Goal: Task Accomplishment & Management: Manage account settings

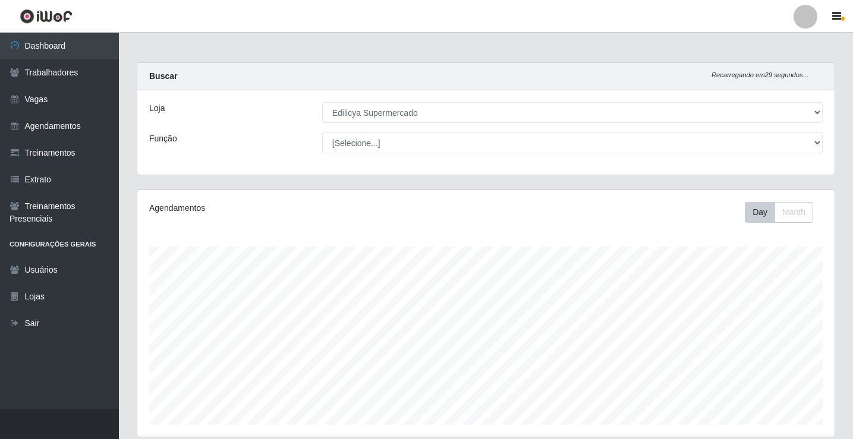
select select "460"
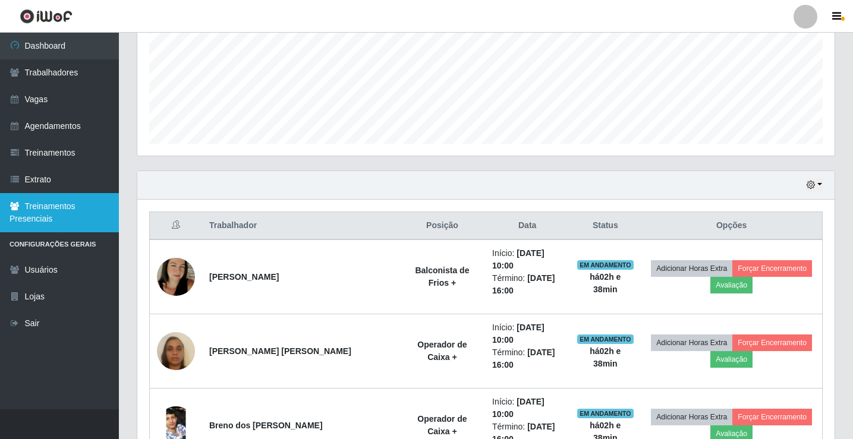
scroll to position [276, 0]
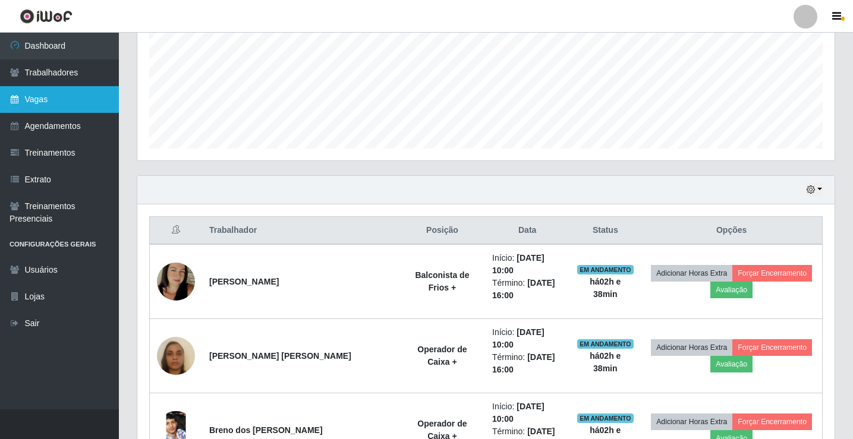
click at [48, 99] on link "Vagas" at bounding box center [59, 99] width 119 height 27
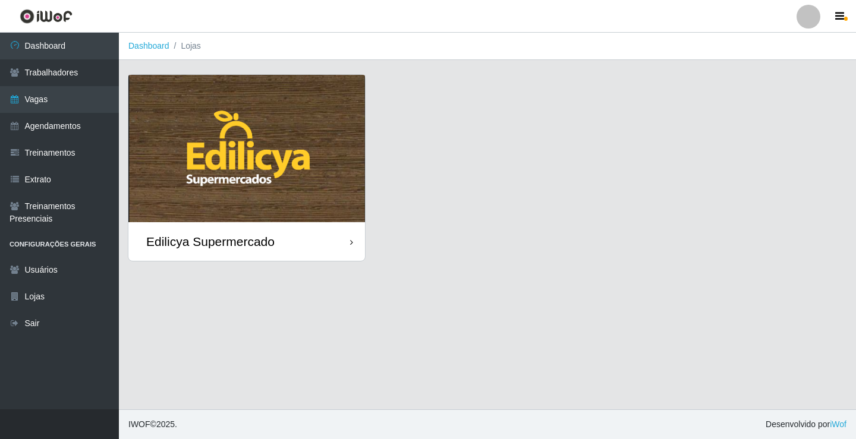
click at [238, 246] on div "Edilicya Supermercado" at bounding box center [210, 241] width 128 height 15
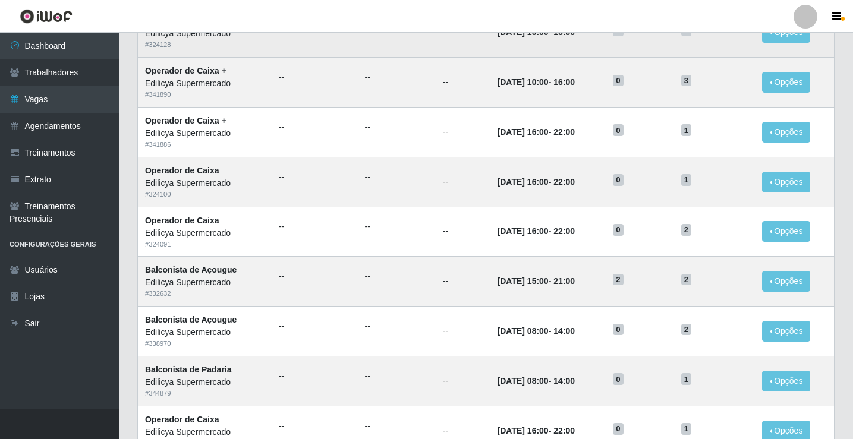
scroll to position [271, 0]
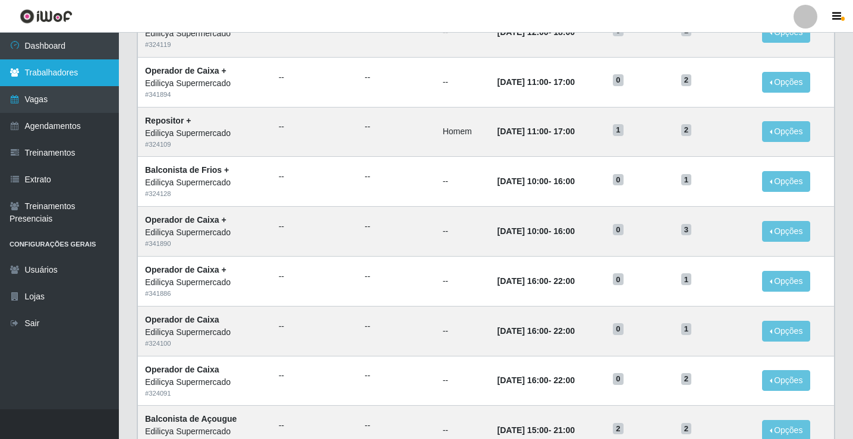
click at [64, 77] on link "Trabalhadores" at bounding box center [59, 72] width 119 height 27
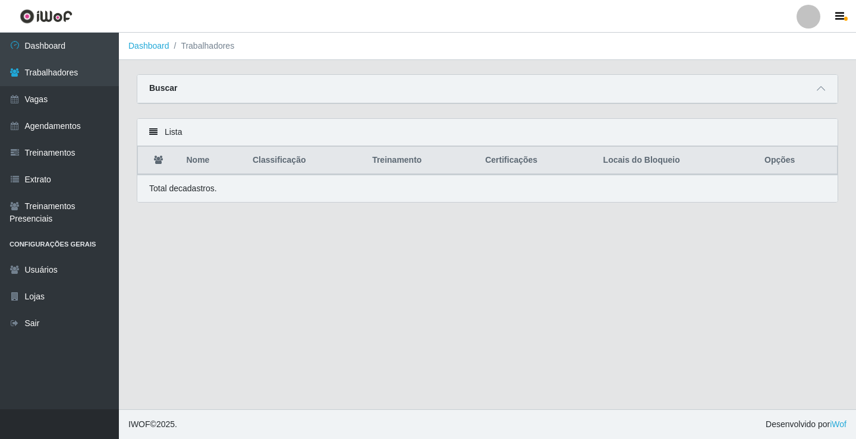
click at [206, 52] on li "Trabalhadores" at bounding box center [201, 46] width 65 height 12
click at [207, 49] on li "Trabalhadores" at bounding box center [201, 46] width 65 height 12
click at [165, 47] on link "Dashboard" at bounding box center [148, 46] width 41 height 10
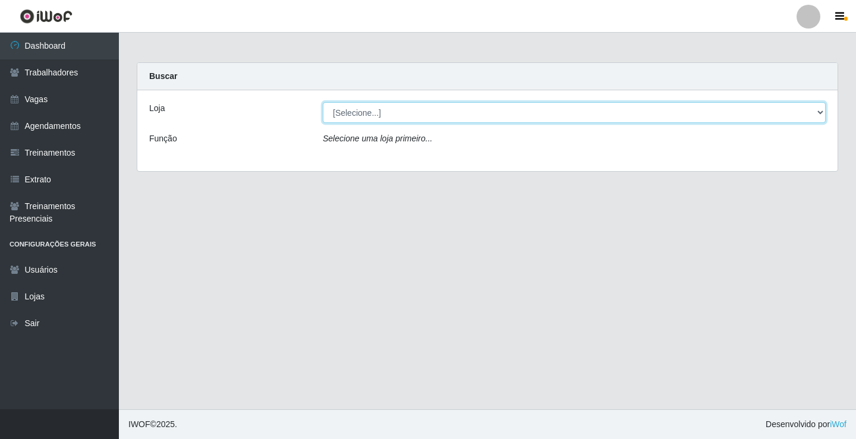
click at [376, 115] on select "[Selecione...] Edilicya Supermercado" at bounding box center [574, 112] width 503 height 21
select select "460"
click at [323, 102] on select "[Selecione...] Edilicya Supermercado" at bounding box center [574, 112] width 503 height 21
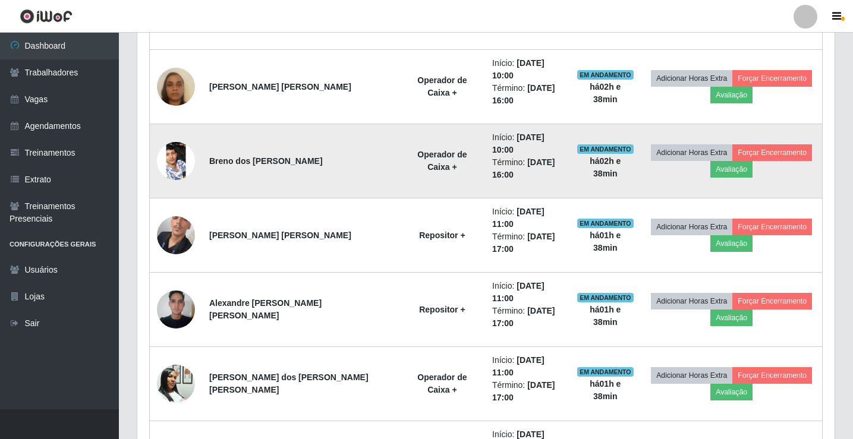
scroll to position [633, 0]
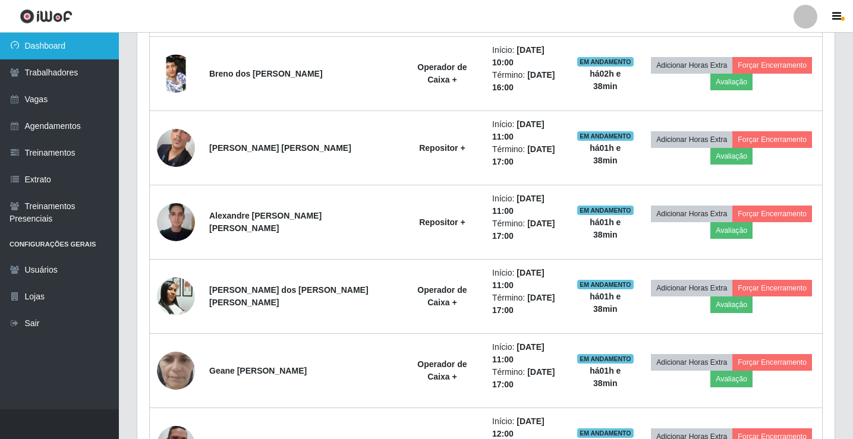
click at [58, 48] on link "Dashboard" at bounding box center [59, 46] width 119 height 27
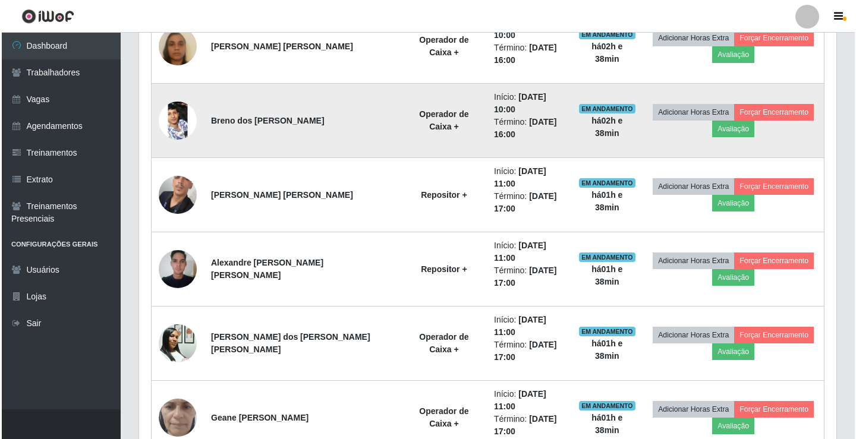
scroll to position [514, 0]
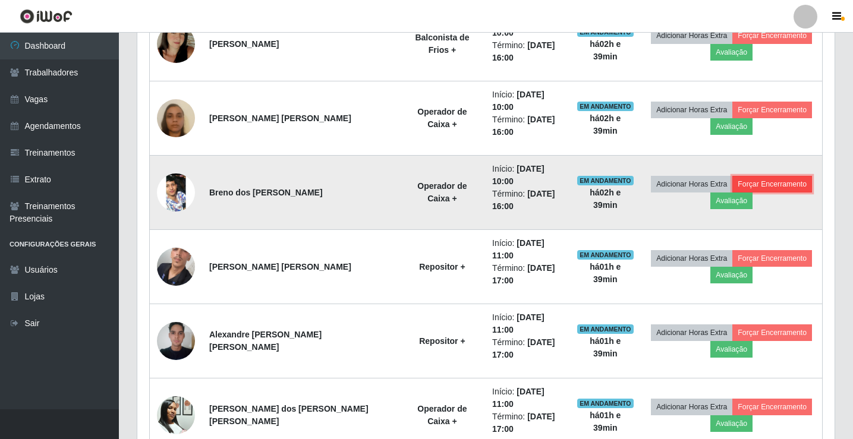
click at [749, 176] on button "Forçar Encerramento" at bounding box center [773, 184] width 80 height 17
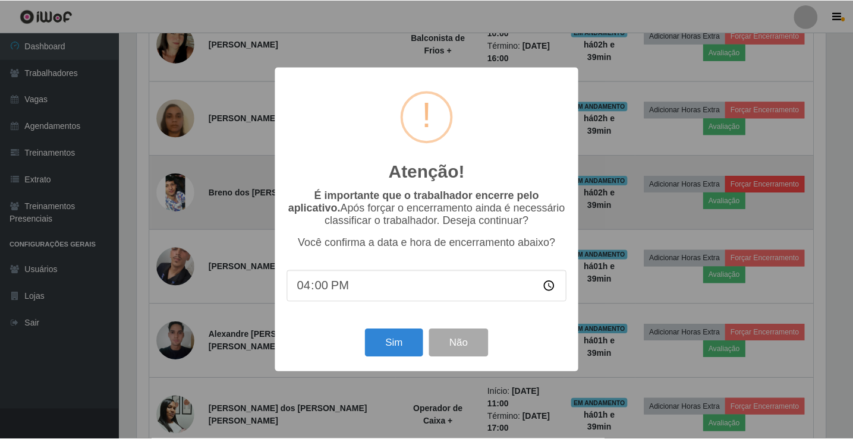
scroll to position [247, 692]
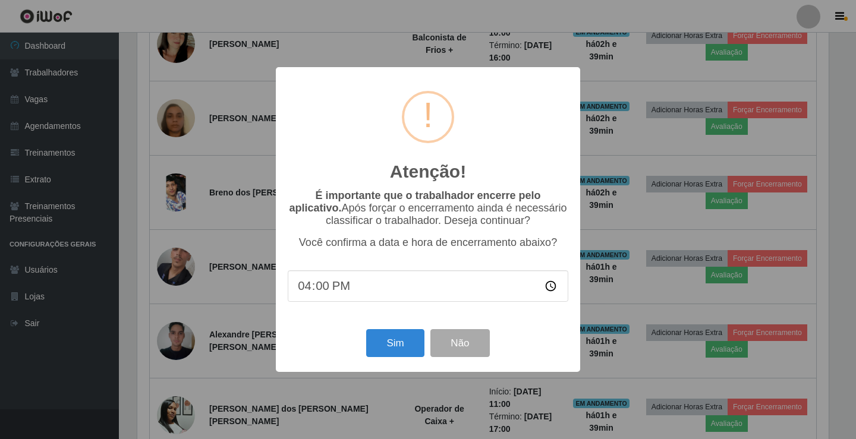
click at [318, 290] on input "16:00" at bounding box center [428, 287] width 281 height 32
click at [303, 290] on input "16:00" at bounding box center [428, 287] width 281 height 32
type input "12:38"
click at [389, 350] on button "Sim" at bounding box center [395, 343] width 58 height 28
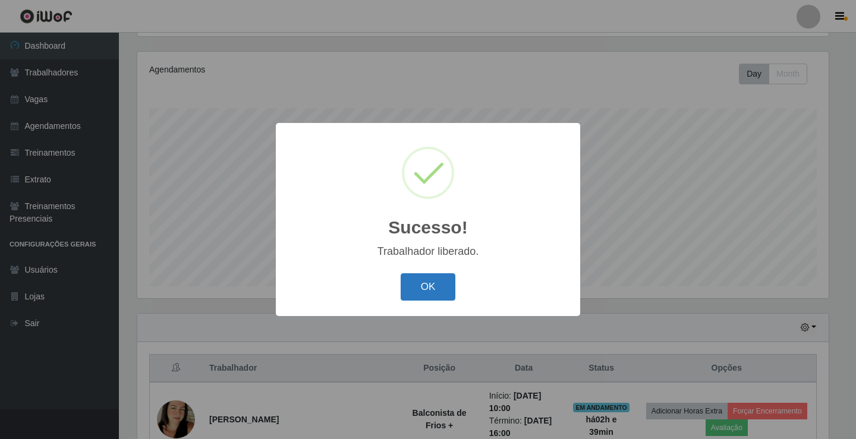
click at [413, 282] on button "OK" at bounding box center [428, 288] width 55 height 28
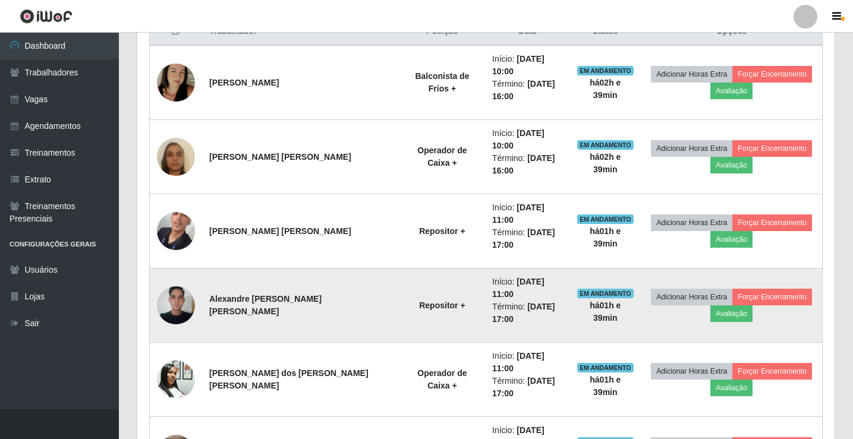
scroll to position [376, 0]
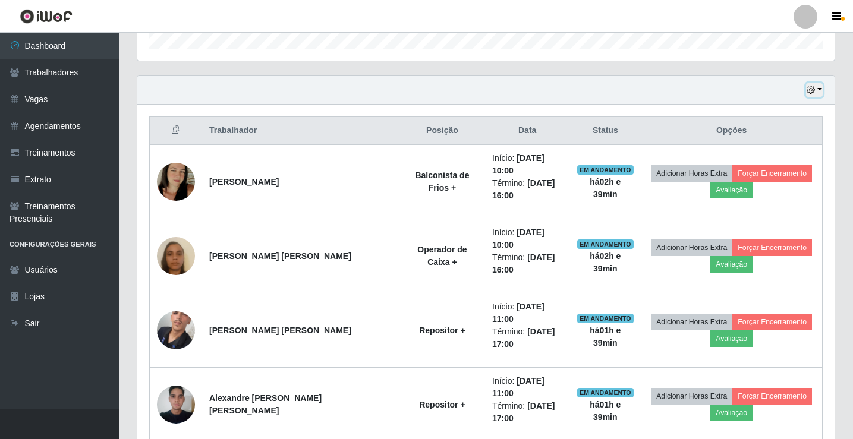
click at [818, 89] on button "button" at bounding box center [814, 90] width 17 height 14
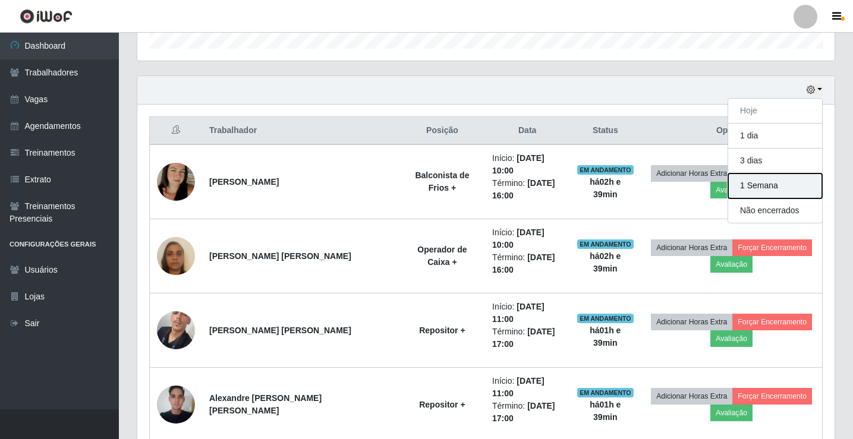
click at [763, 187] on button "1 Semana" at bounding box center [775, 186] width 94 height 25
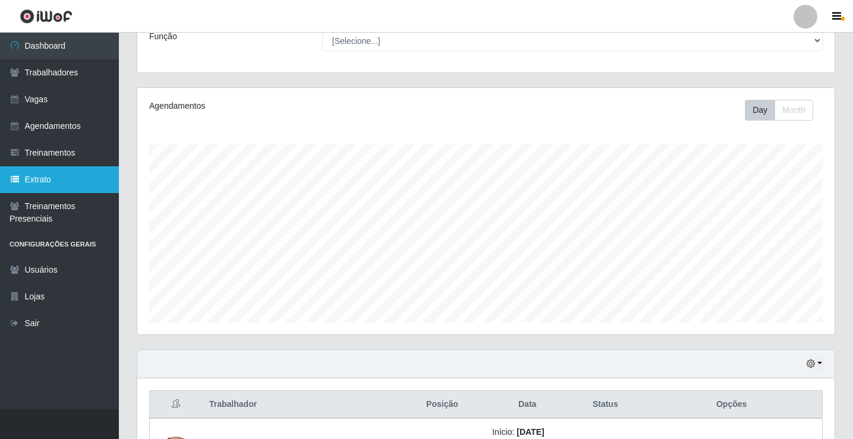
scroll to position [96, 0]
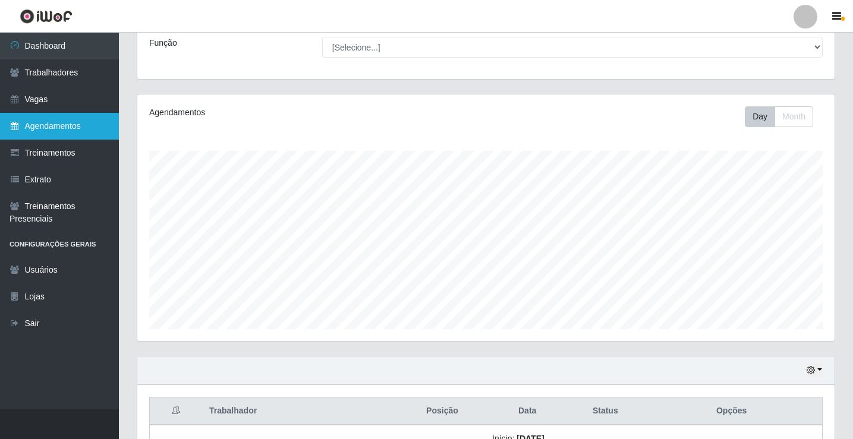
click at [65, 130] on link "Agendamentos" at bounding box center [59, 126] width 119 height 27
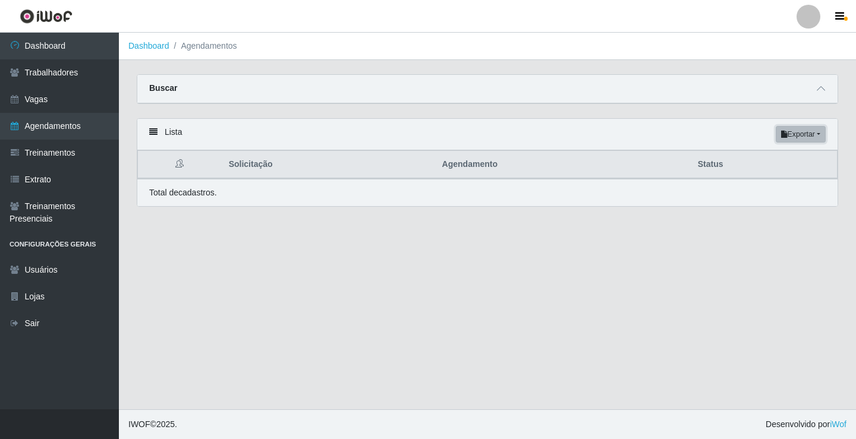
click at [802, 141] on button "Exportar" at bounding box center [801, 134] width 50 height 17
click at [760, 159] on button "PDF" at bounding box center [780, 156] width 94 height 25
click at [806, 131] on button "Exportar" at bounding box center [801, 134] width 50 height 17
click at [761, 156] on button "PDF" at bounding box center [780, 156] width 94 height 25
drag, startPoint x: 185, startPoint y: 169, endPoint x: 180, endPoint y: 163, distance: 7.6
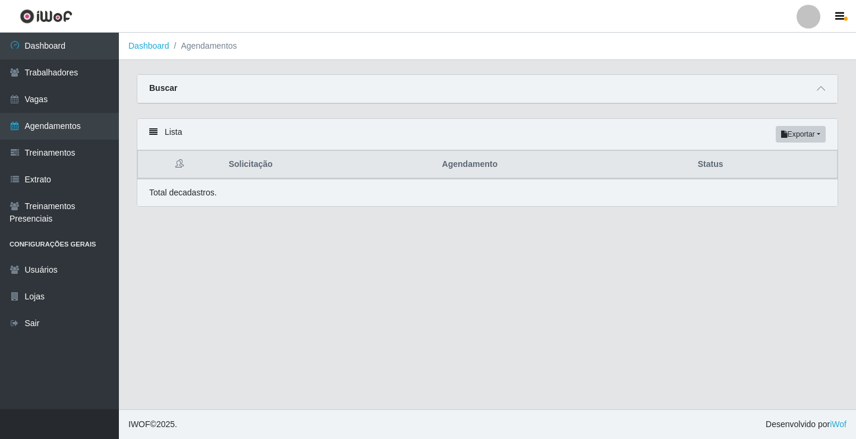
click at [184, 169] on th at bounding box center [180, 165] width 84 height 28
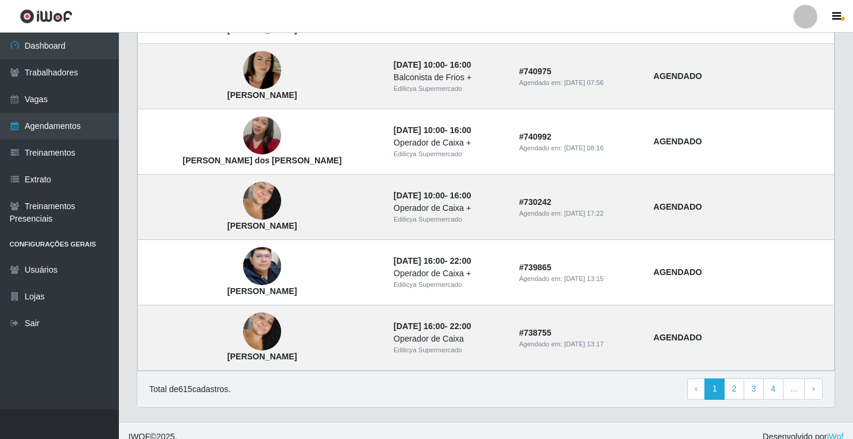
scroll to position [802, 0]
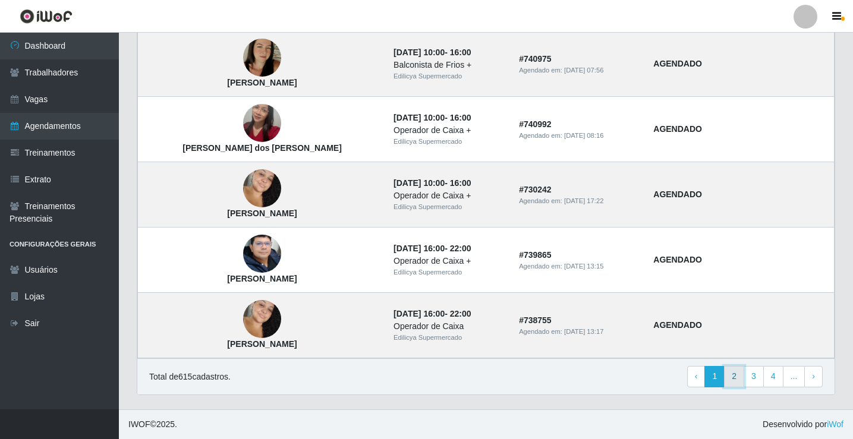
click at [744, 383] on link "2" at bounding box center [734, 376] width 20 height 21
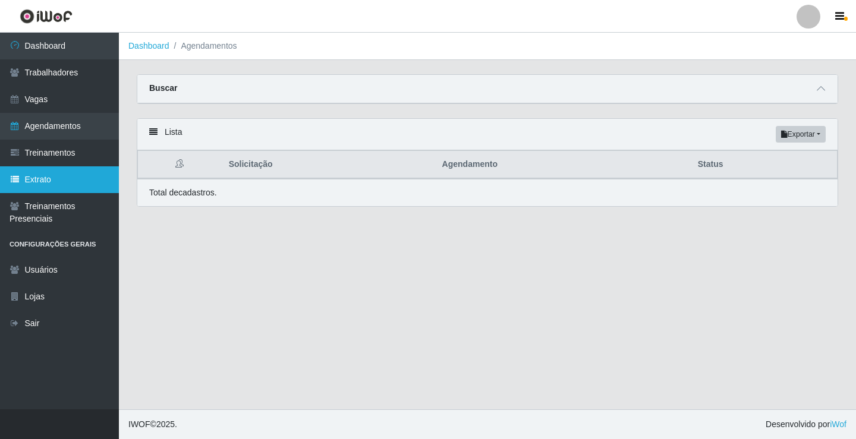
click at [42, 175] on link "Extrato" at bounding box center [59, 179] width 119 height 27
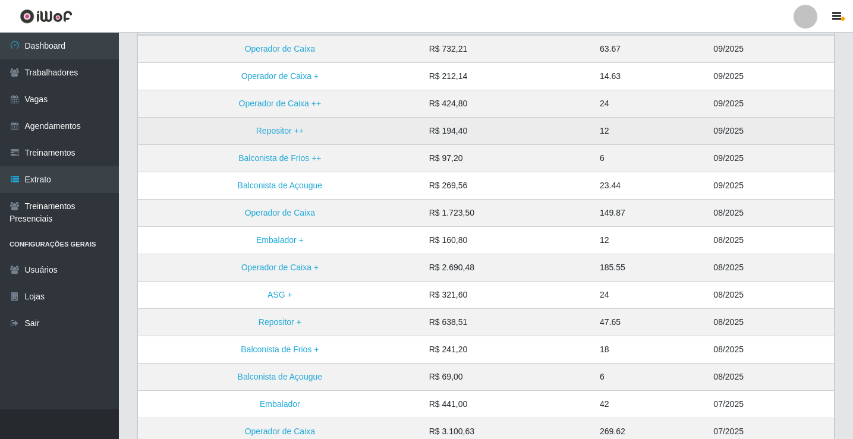
scroll to position [53, 0]
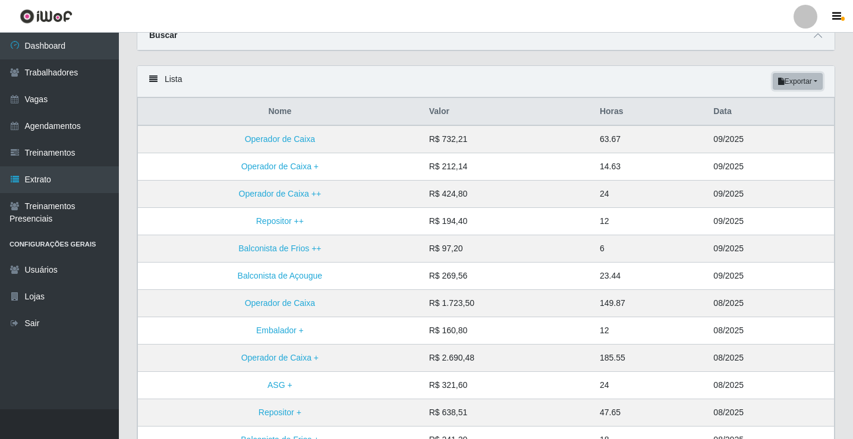
click at [799, 89] on button "Exportar" at bounding box center [798, 81] width 50 height 17
click at [769, 107] on button "PDF" at bounding box center [777, 104] width 94 height 25
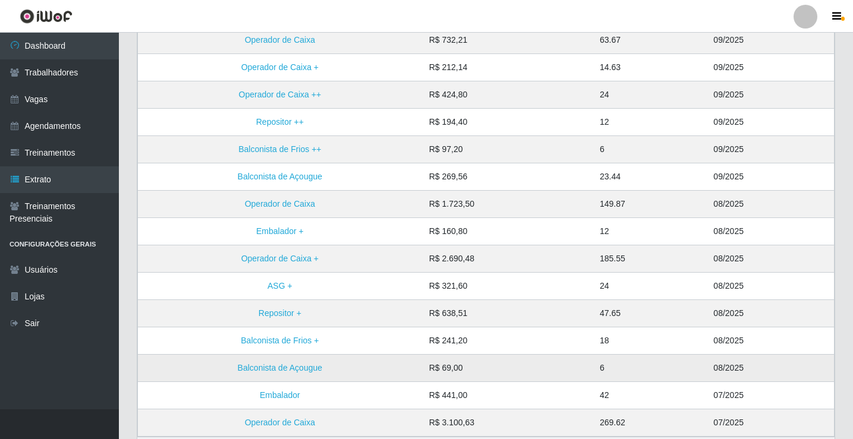
scroll to position [231, 0]
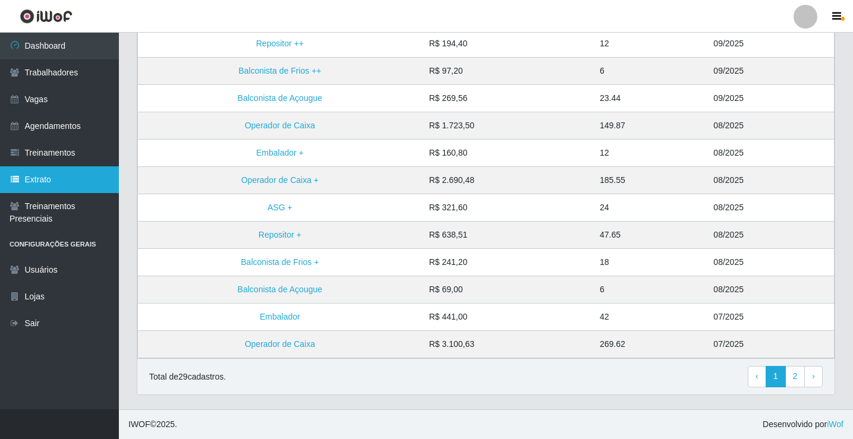
click at [44, 168] on link "Extrato" at bounding box center [59, 179] width 119 height 27
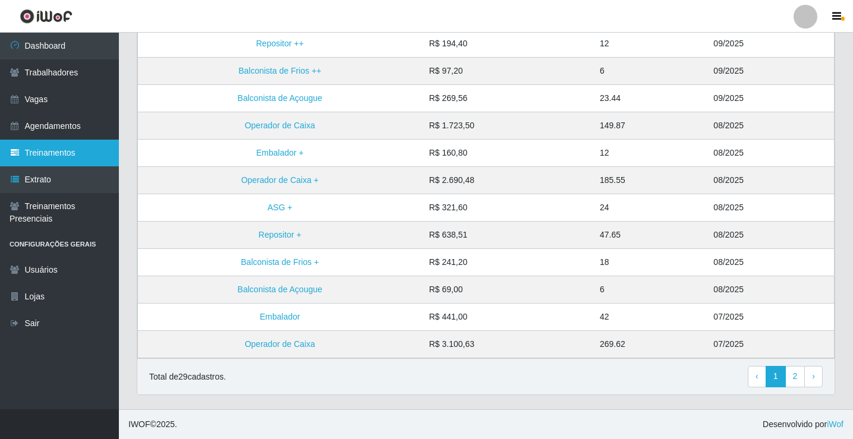
click at [50, 154] on link "Treinamentos" at bounding box center [59, 153] width 119 height 27
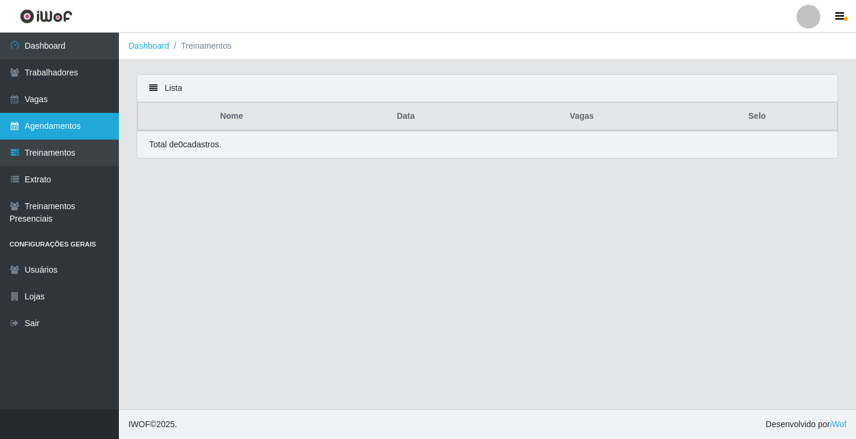
click at [57, 127] on link "Agendamentos" at bounding box center [59, 126] width 119 height 27
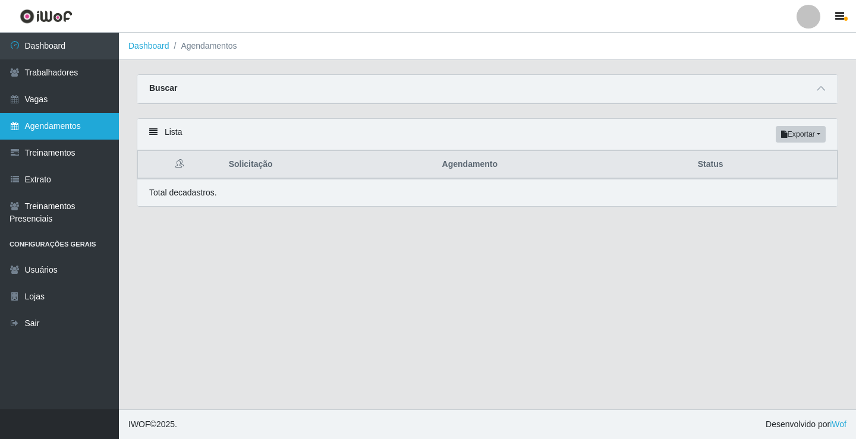
click at [65, 115] on link "Agendamentos" at bounding box center [59, 126] width 119 height 27
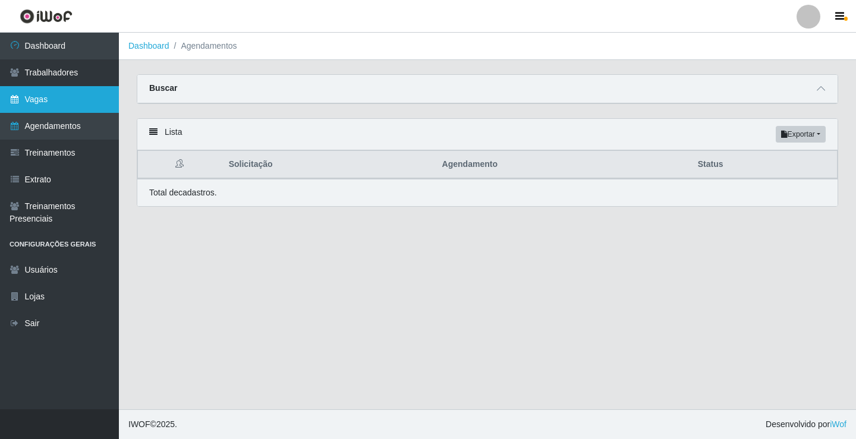
click at [66, 102] on link "Vagas" at bounding box center [59, 99] width 119 height 27
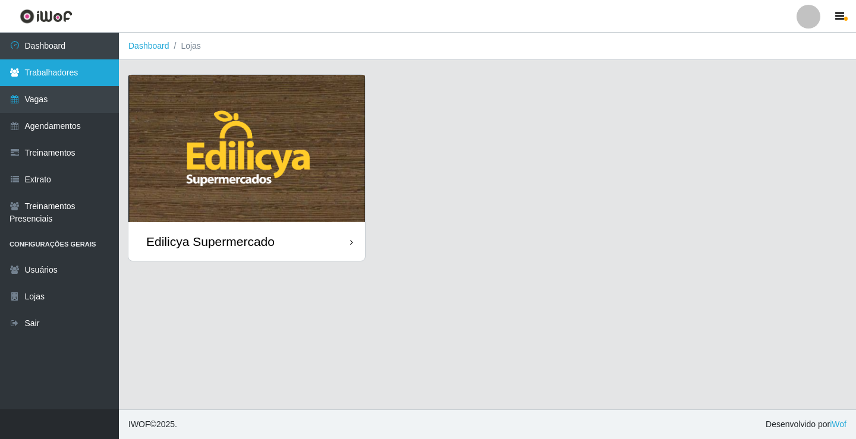
click at [80, 74] on link "Trabalhadores" at bounding box center [59, 72] width 119 height 27
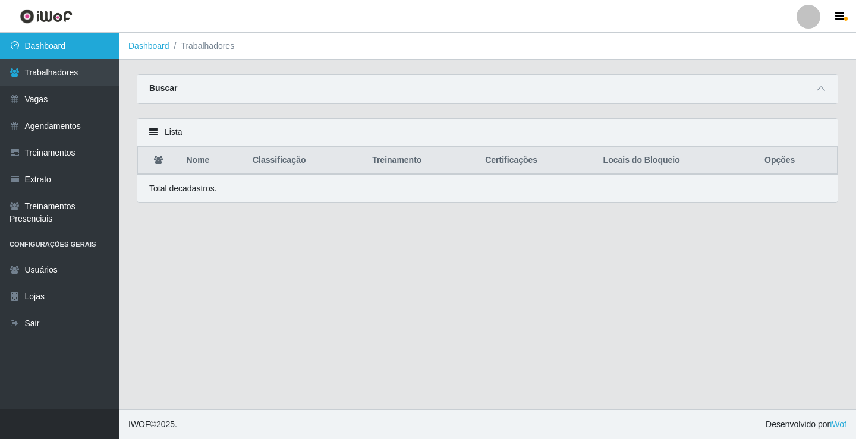
click at [40, 49] on link "Dashboard" at bounding box center [59, 46] width 119 height 27
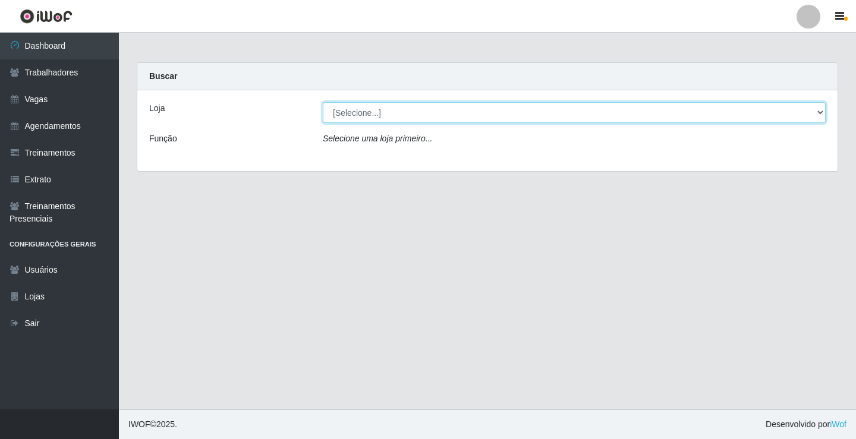
click at [370, 110] on select "[Selecione...] Edilicya Supermercado" at bounding box center [574, 112] width 503 height 21
select select "460"
click at [323, 102] on select "[Selecione...] Edilicya Supermercado" at bounding box center [574, 112] width 503 height 21
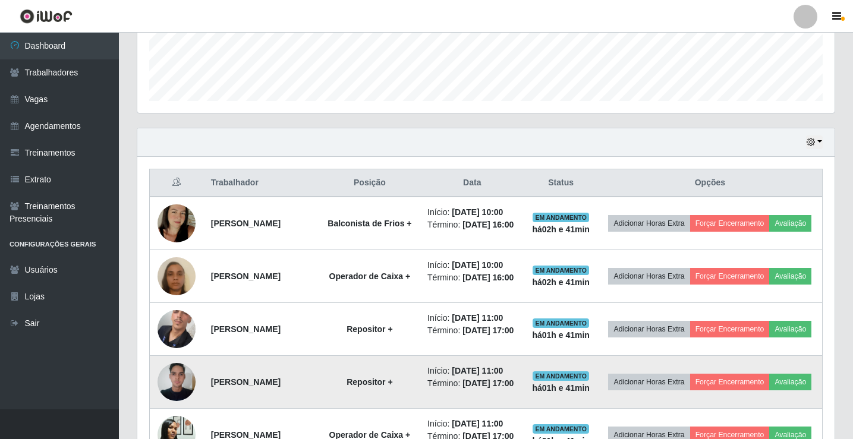
scroll to position [416, 0]
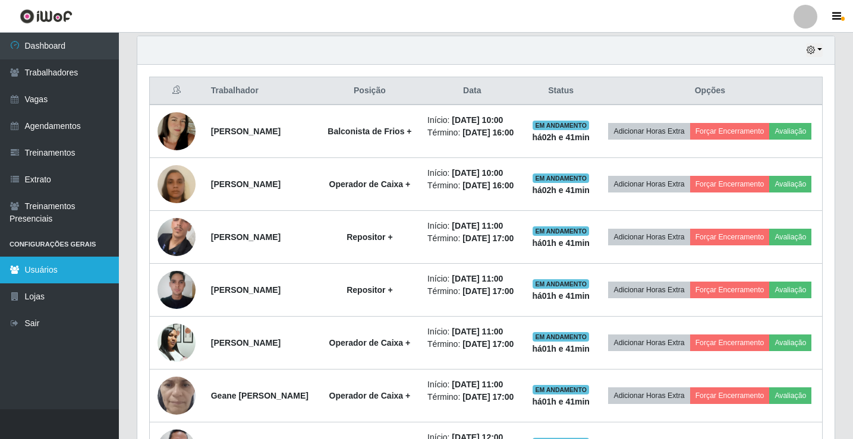
click at [11, 266] on icon at bounding box center [15, 270] width 11 height 8
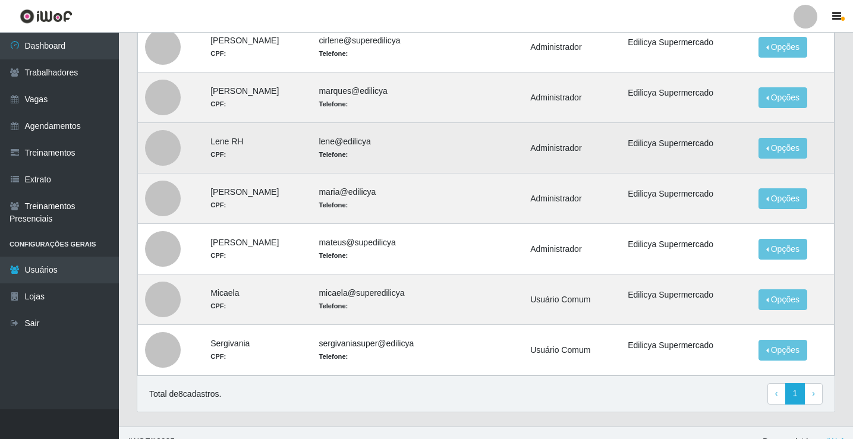
scroll to position [178, 0]
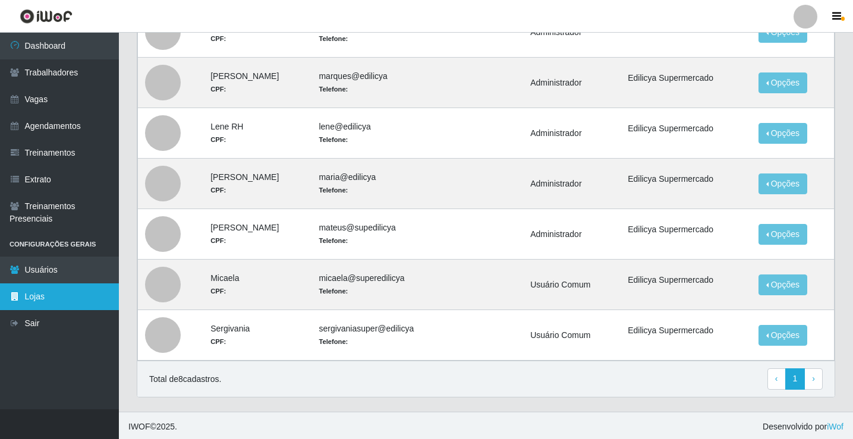
click at [61, 303] on link "Lojas" at bounding box center [59, 297] width 119 height 27
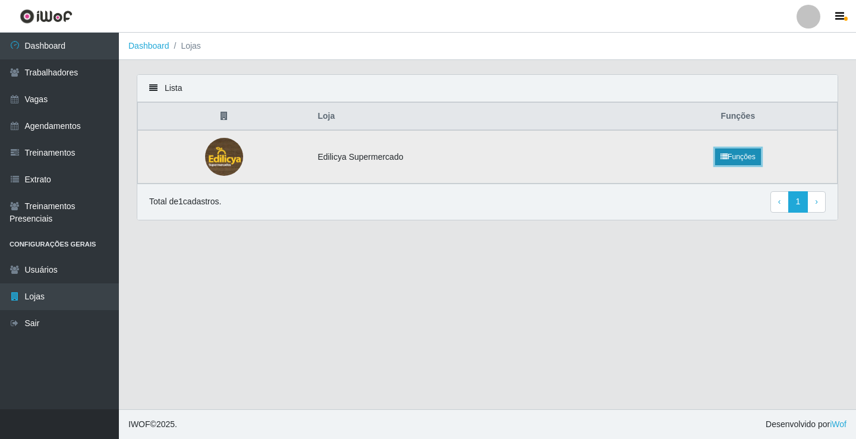
click at [744, 161] on link "Funções" at bounding box center [738, 157] width 46 height 17
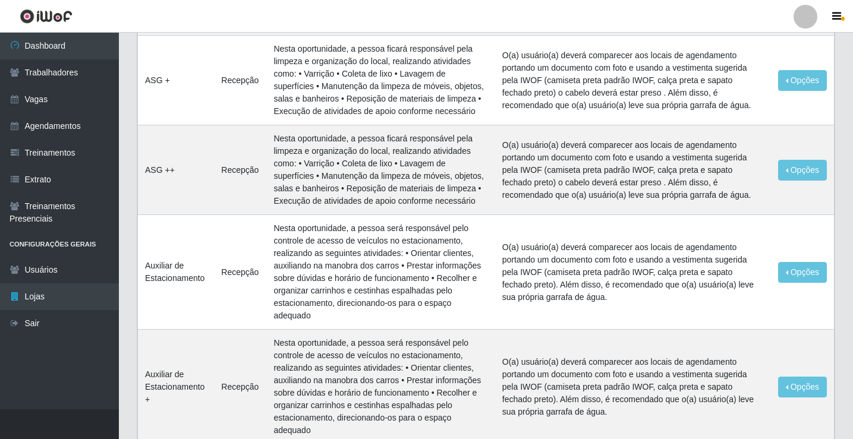
scroll to position [1427, 0]
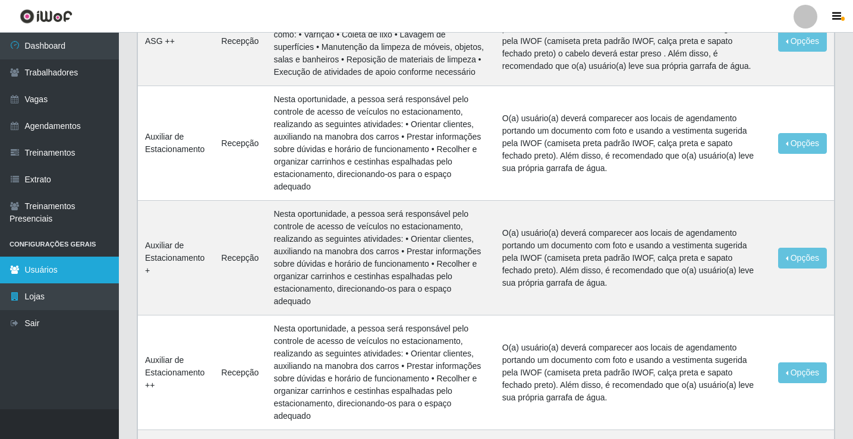
click at [46, 269] on link "Usuários" at bounding box center [59, 270] width 119 height 27
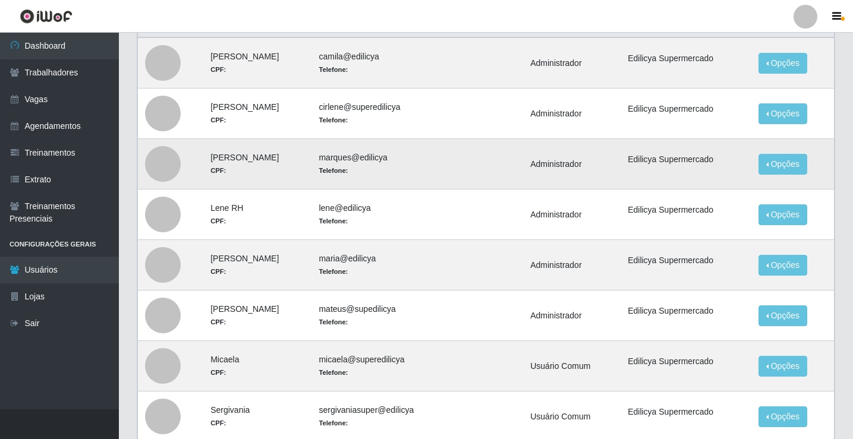
scroll to position [181, 0]
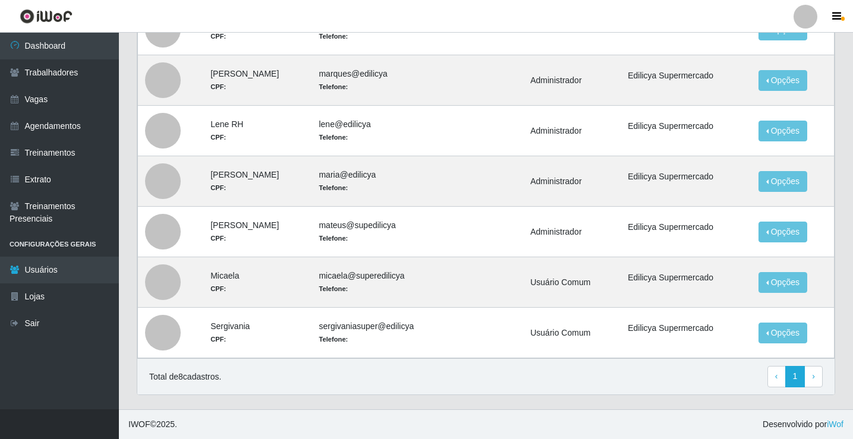
click at [49, 243] on li "Configurações Gerais" at bounding box center [59, 244] width 119 height 24
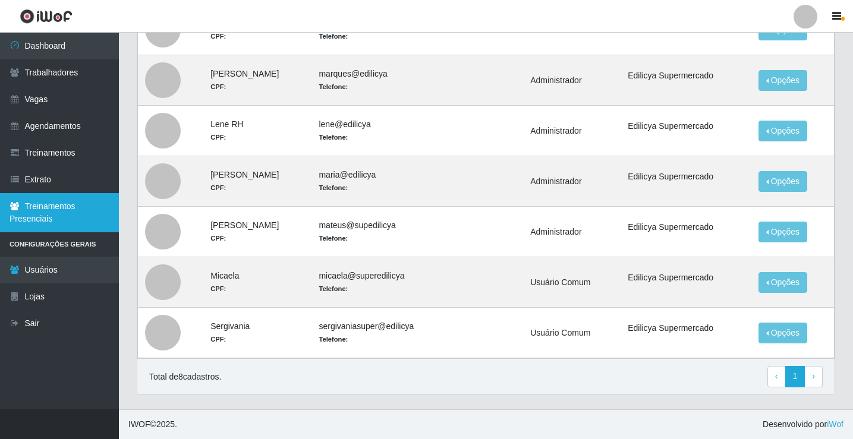
click at [51, 216] on link "Treinamentos Presenciais" at bounding box center [59, 212] width 119 height 39
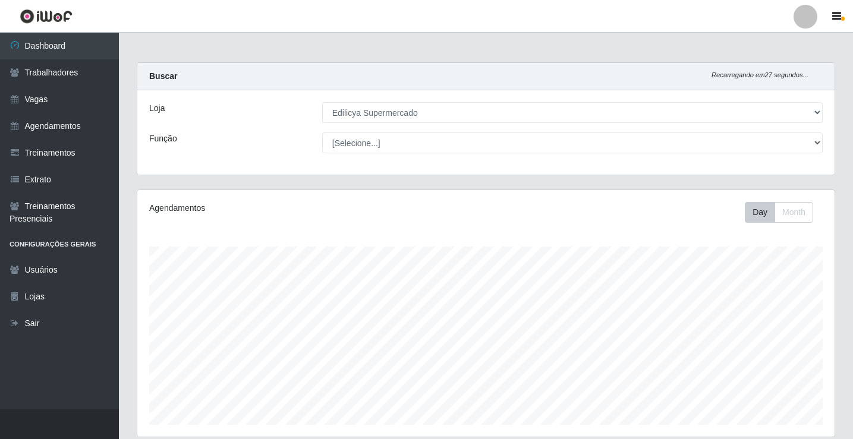
select select "460"
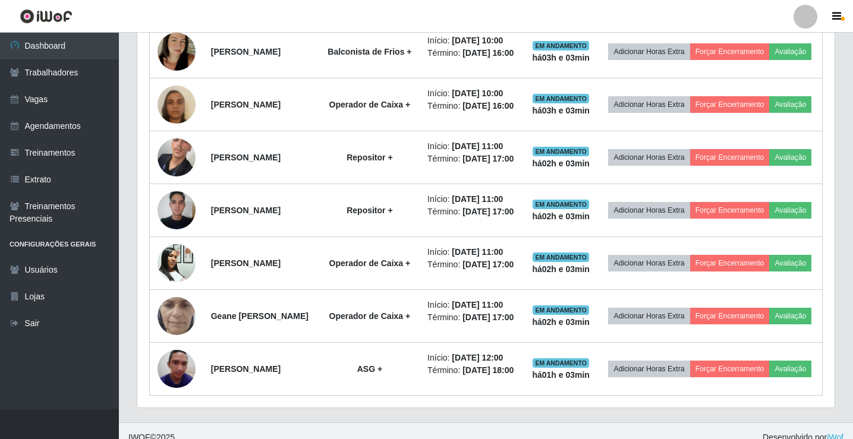
scroll to position [247, 697]
